Goal: Information Seeking & Learning: Learn about a topic

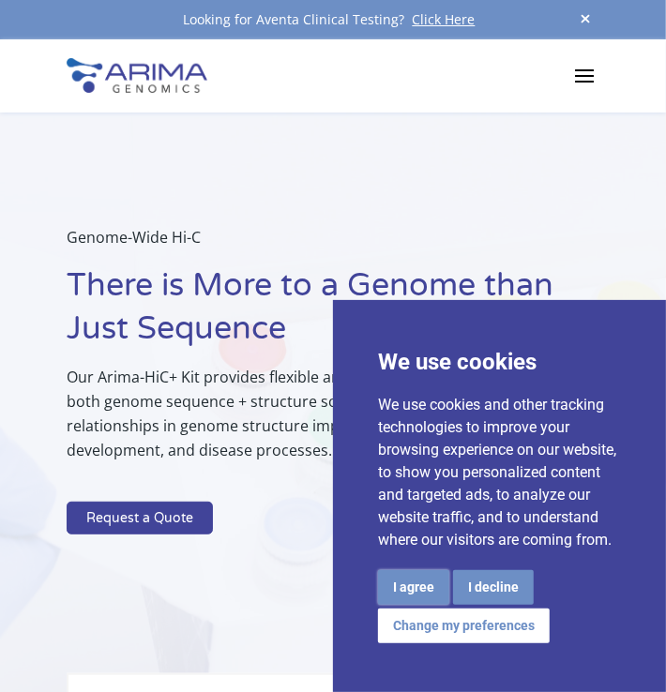
click at [449, 570] on button "I agree" at bounding box center [413, 587] width 71 height 35
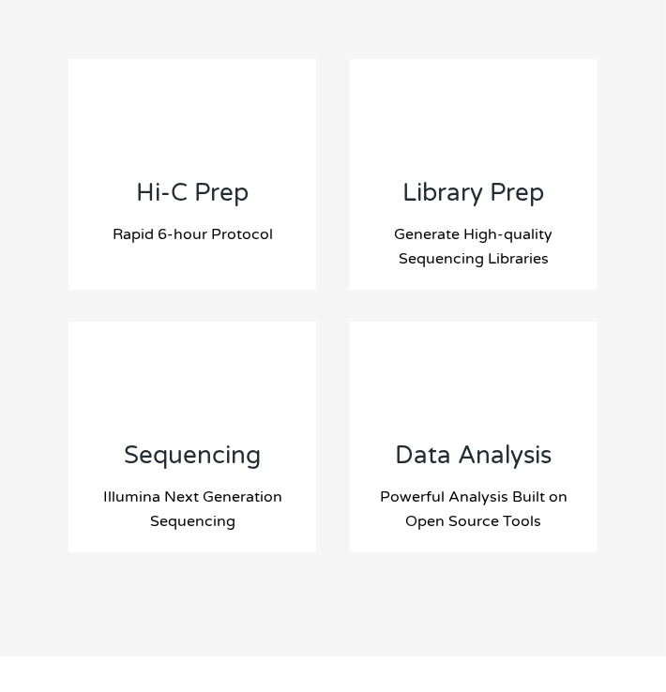
scroll to position [2769, 0]
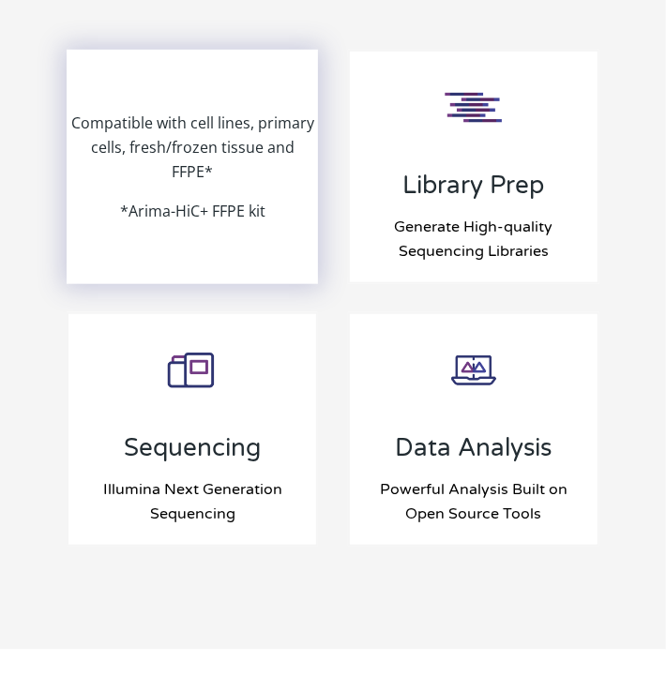
click at [185, 192] on div "Compatible with cell lines, primary cells, fresh/frozen tissue and FFPE* *Arima…" at bounding box center [192, 167] width 248 height 231
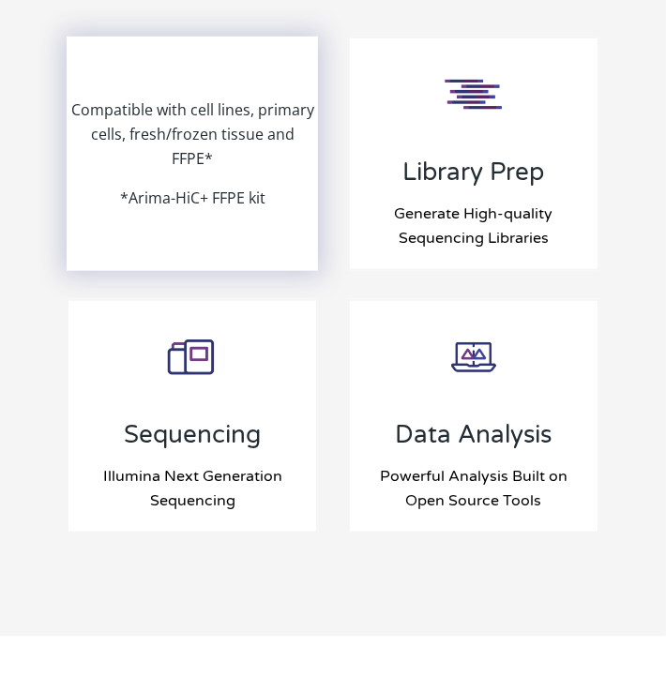
scroll to position [2788, 0]
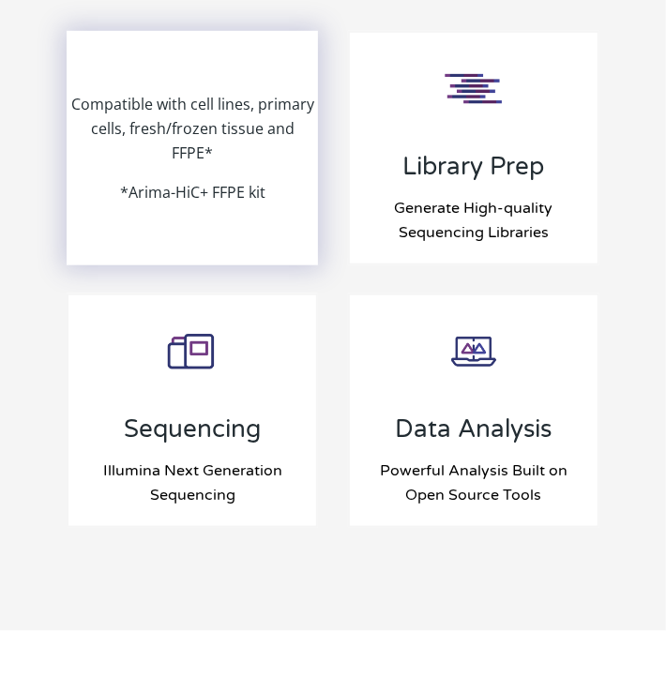
click at [204, 114] on p "Compatible with cell lines, primary cells, fresh/frozen tissue and FFPE*" at bounding box center [192, 136] width 248 height 88
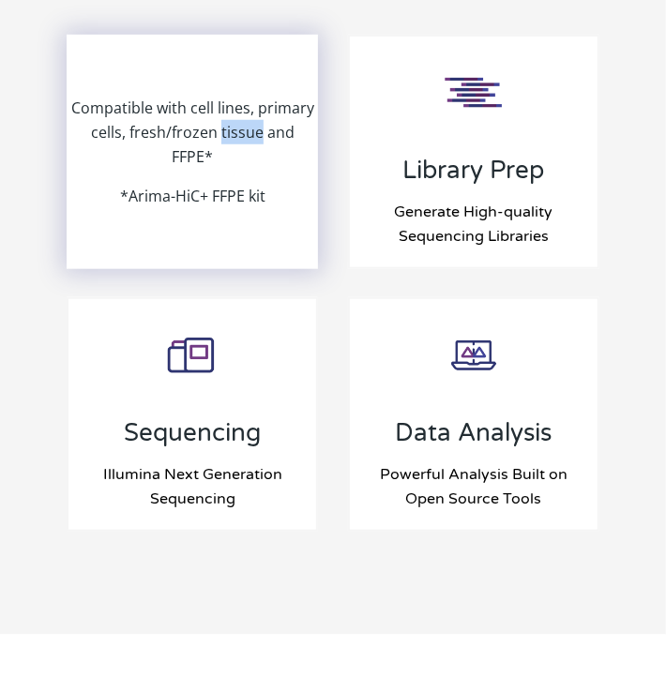
click at [204, 114] on p "Compatible with cell lines, primary cells, fresh/frozen tissue and FFPE*" at bounding box center [192, 140] width 248 height 88
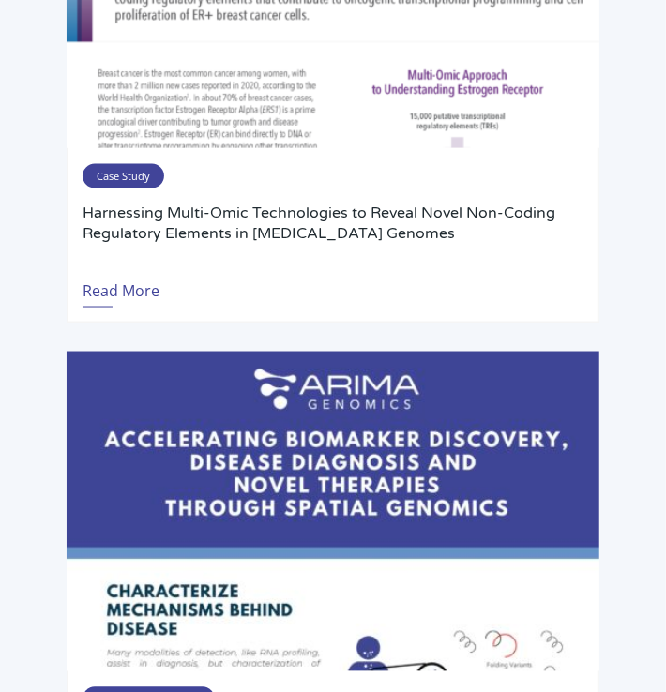
scroll to position [5463, 0]
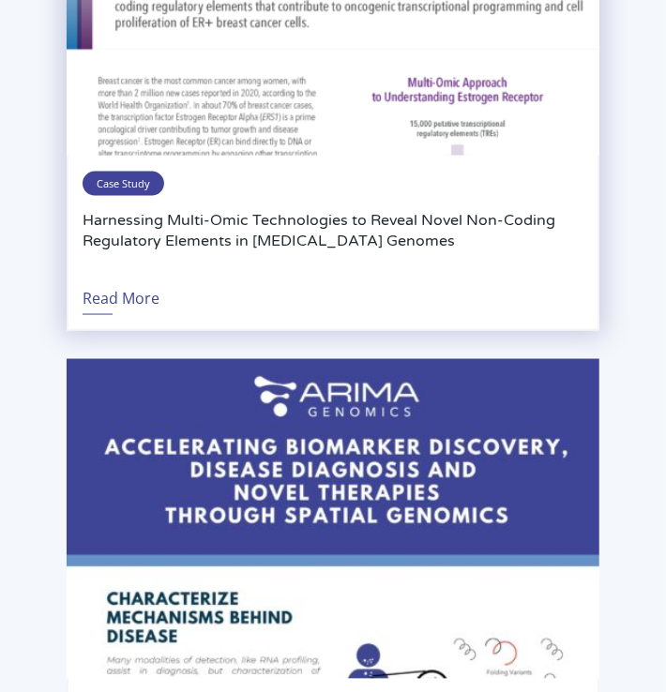
click at [125, 172] on span "Case Study" at bounding box center [124, 184] width 82 height 24
click at [115, 272] on link "Read More" at bounding box center [121, 293] width 77 height 43
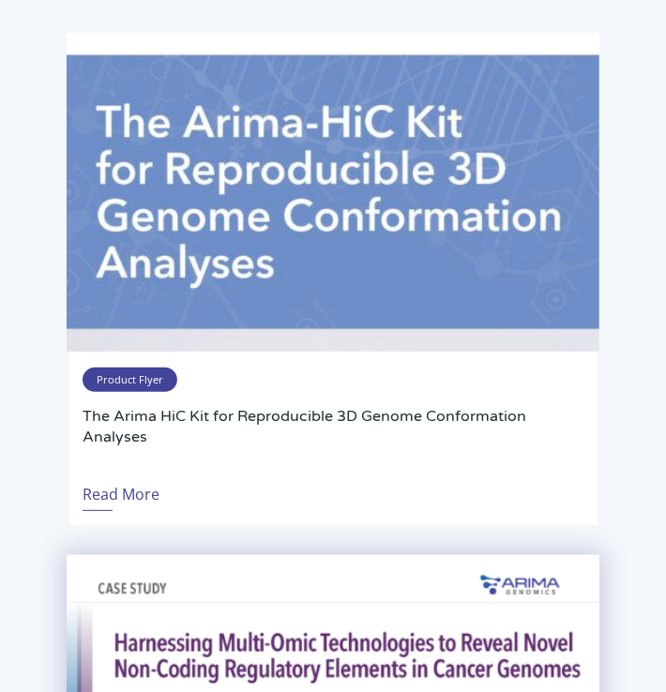
scroll to position [4607, 0]
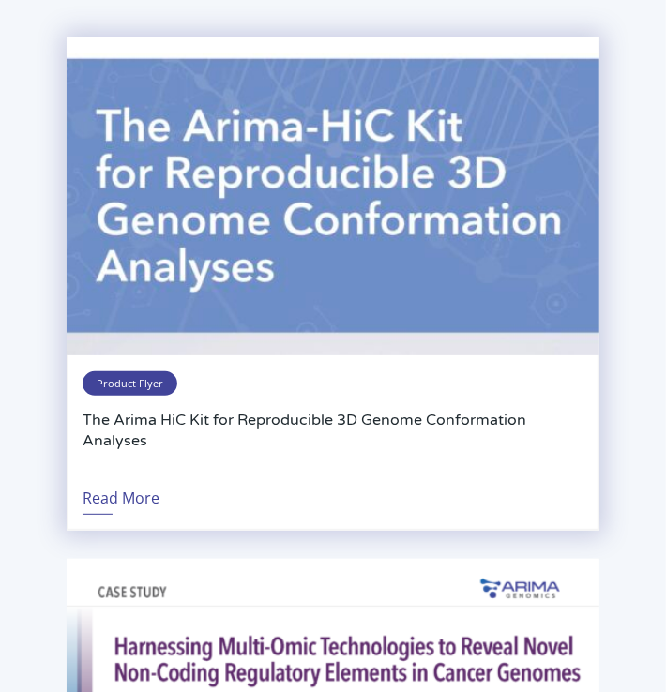
click at [153, 371] on span "Product Flyer" at bounding box center [130, 383] width 95 height 24
click at [146, 371] on span "Product Flyer" at bounding box center [130, 383] width 95 height 24
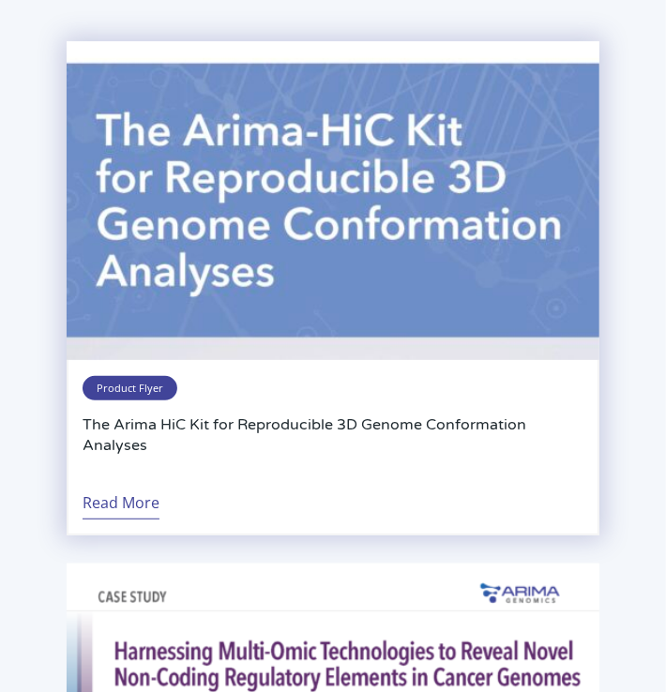
click at [138, 476] on link "Read More" at bounding box center [121, 497] width 77 height 43
